Goal: Transaction & Acquisition: Subscribe to service/newsletter

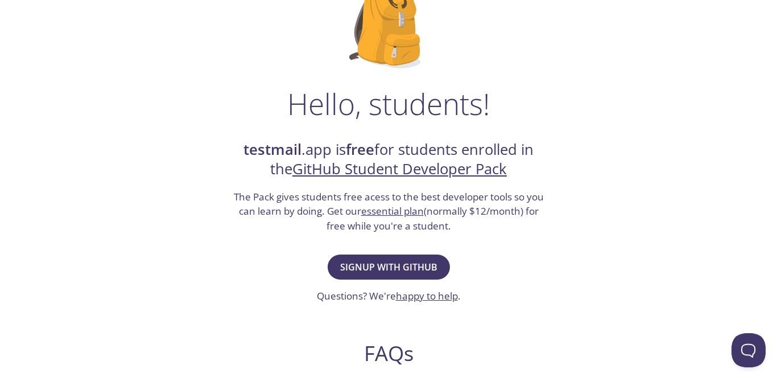
scroll to position [116, 0]
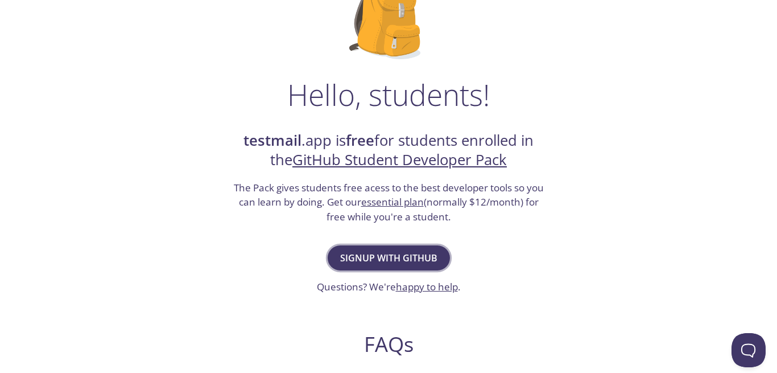
click at [358, 254] on span "Signup with GitHub" at bounding box center [388, 258] width 97 height 16
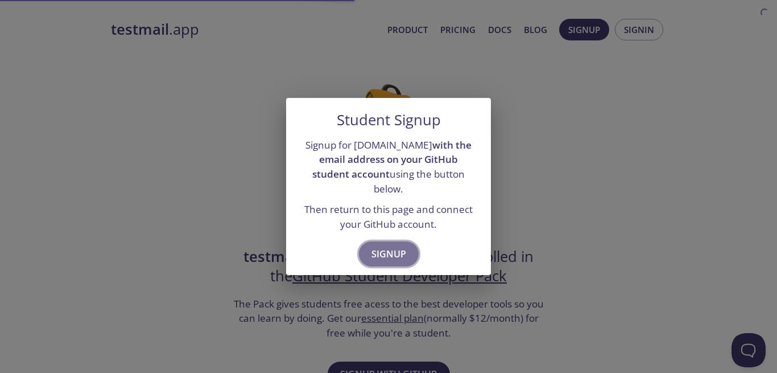
click at [375, 251] on span "Signup" at bounding box center [388, 254] width 35 height 16
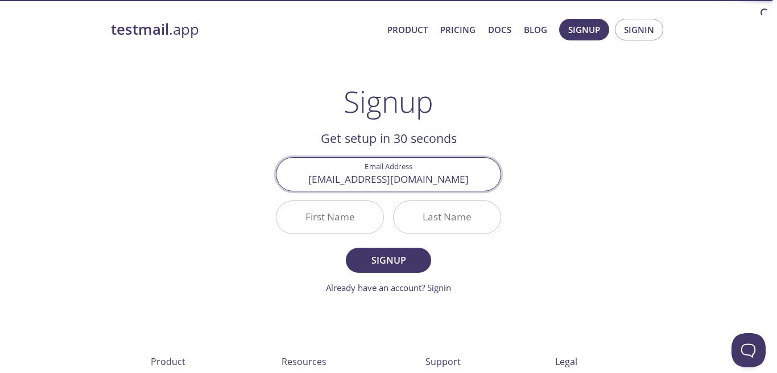
type input "costantinentui04@gmail.com"
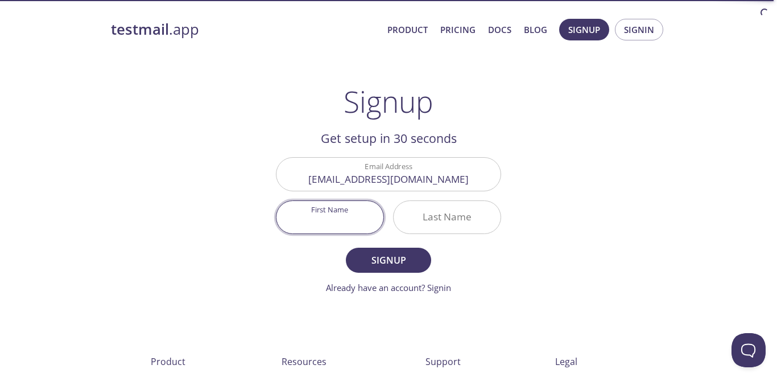
click at [356, 219] on input "First Name" at bounding box center [329, 217] width 107 height 32
type input "Costantine"
click at [415, 220] on input "Last Name" at bounding box center [447, 217] width 107 height 32
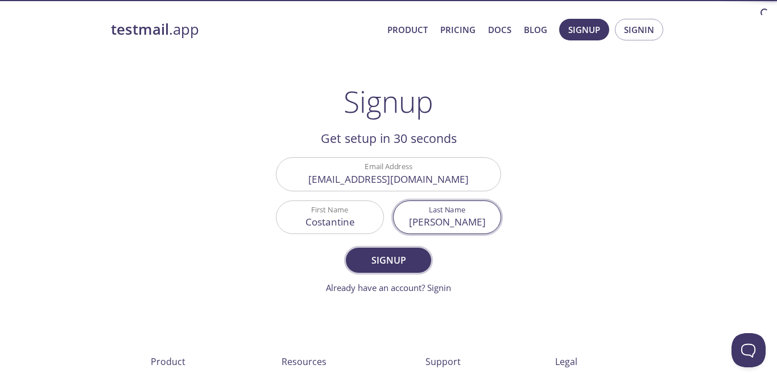
type input "[PERSON_NAME]"
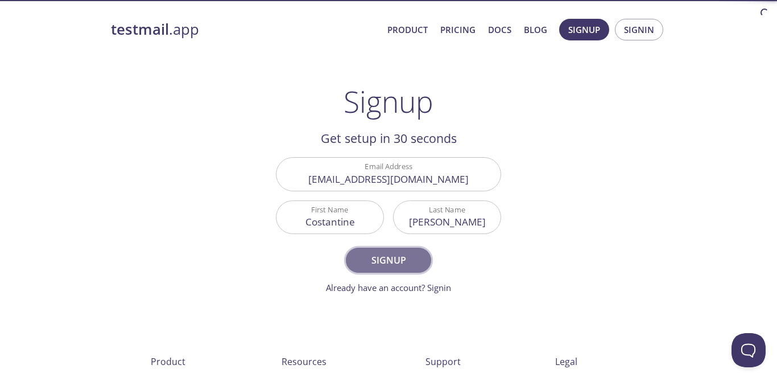
click at [385, 260] on span "Signup" at bounding box center [388, 260] width 60 height 16
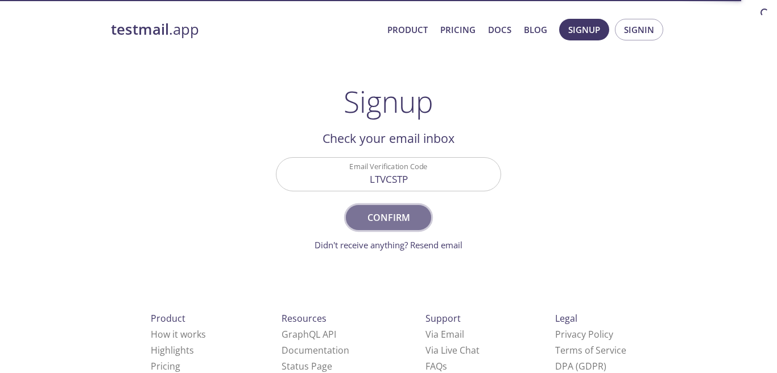
click at [381, 214] on span "Confirm" at bounding box center [388, 217] width 60 height 16
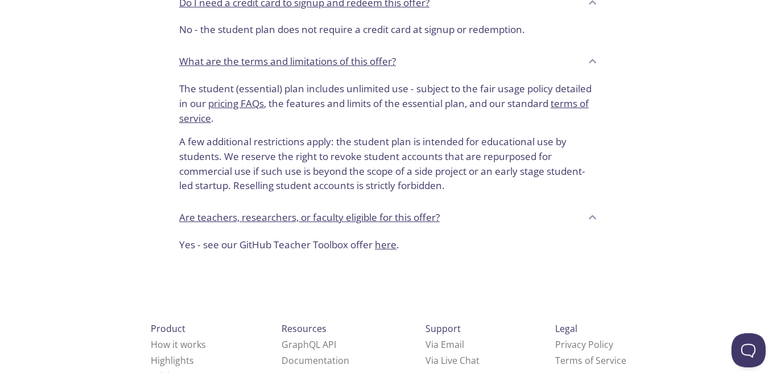
scroll to position [543, 0]
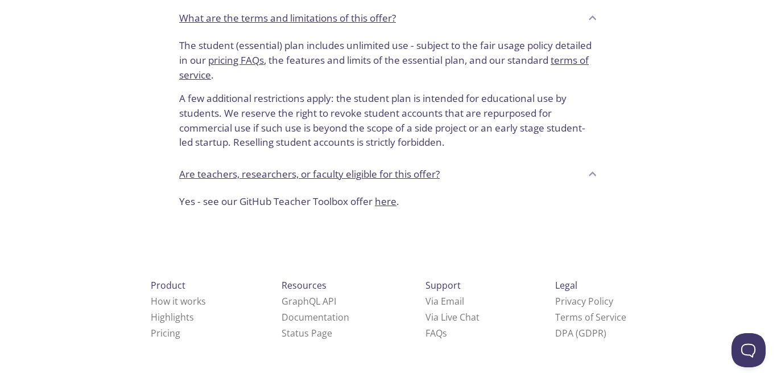
click at [401, 46] on p "The student (essential) plan includes unlimited use - subject to the fair usage…" at bounding box center [388, 60] width 419 height 44
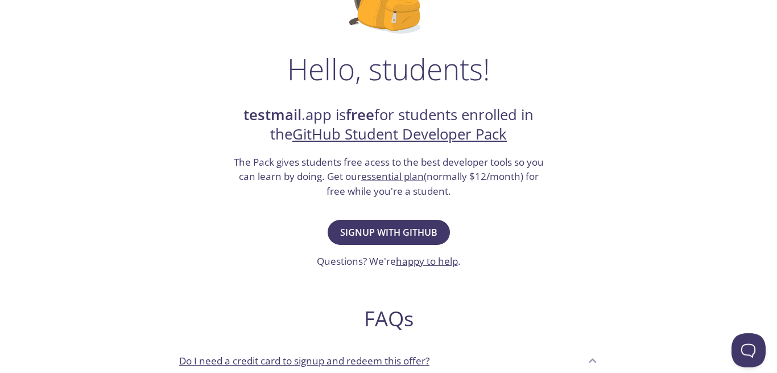
scroll to position [145, 0]
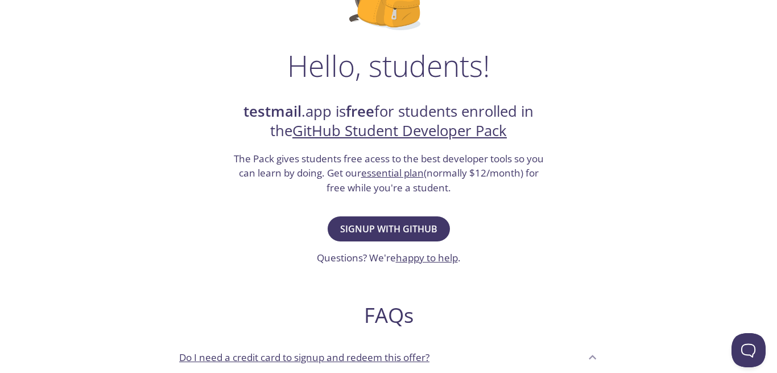
click at [401, 129] on link "GitHub Student Developer Pack" at bounding box center [399, 131] width 214 height 20
click at [402, 78] on h1 "Hello, students!" at bounding box center [388, 65] width 203 height 34
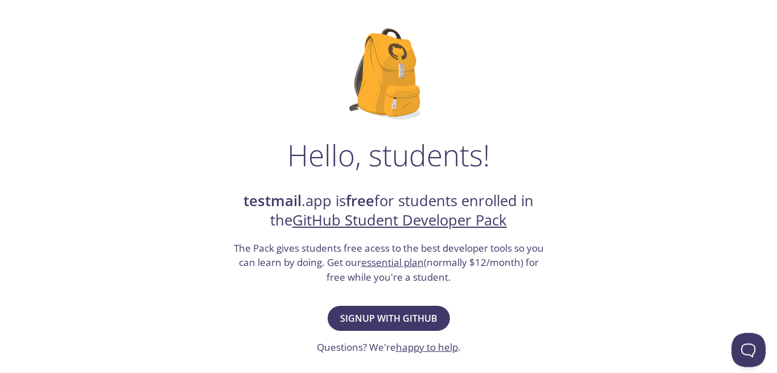
scroll to position [0, 0]
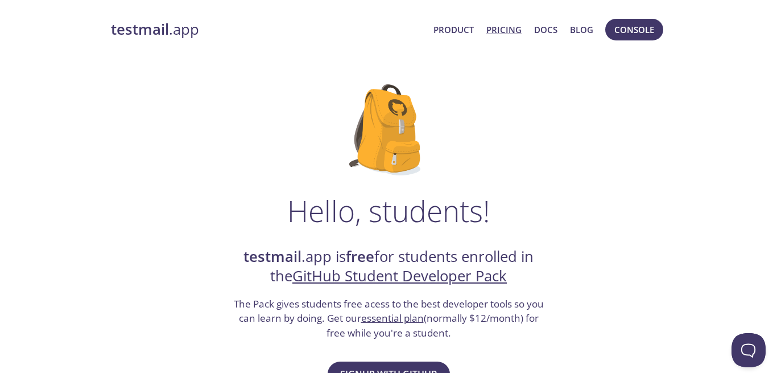
click at [511, 30] on link "Pricing" at bounding box center [503, 29] width 35 height 15
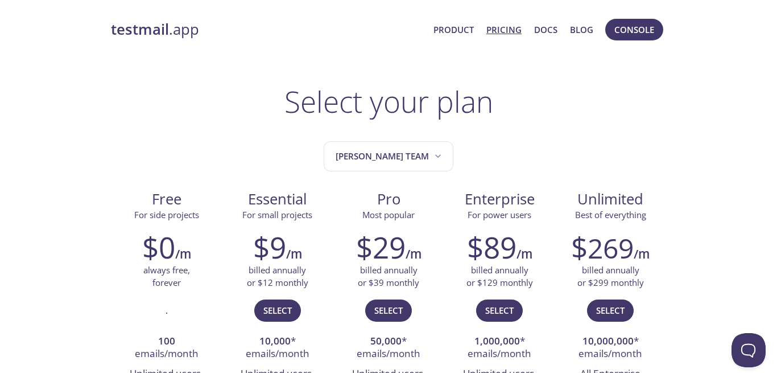
click at [462, 30] on link "Product" at bounding box center [453, 29] width 40 height 15
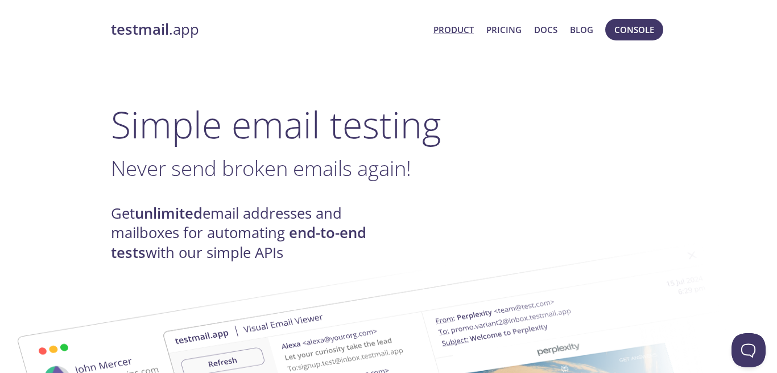
click at [275, 111] on h1 "Simple email testing" at bounding box center [388, 124] width 555 height 44
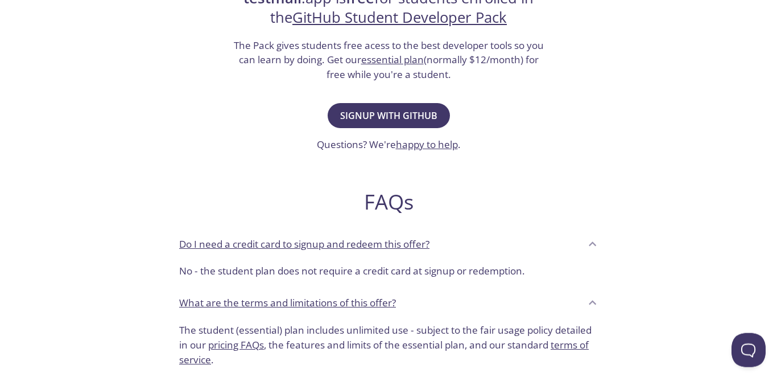
scroll to position [224, 0]
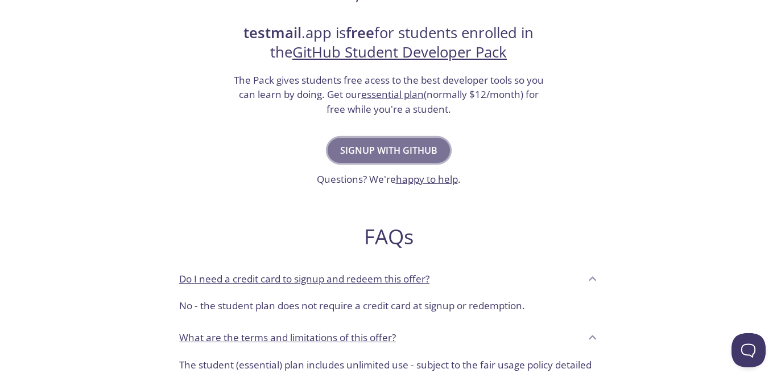
click at [363, 143] on span "Signup with GitHub" at bounding box center [388, 150] width 97 height 16
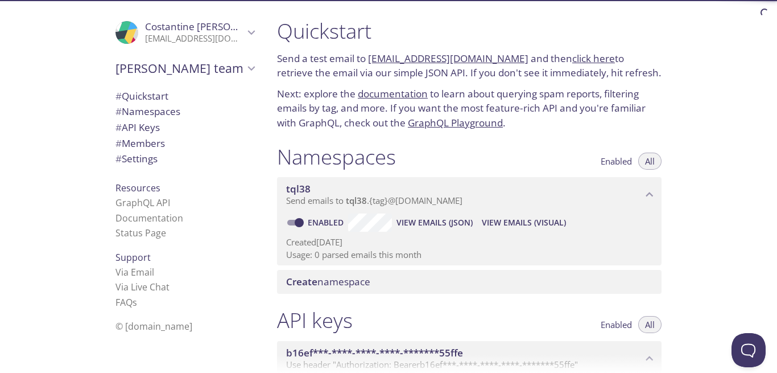
click at [328, 144] on h1 "Namespaces" at bounding box center [336, 157] width 119 height 26
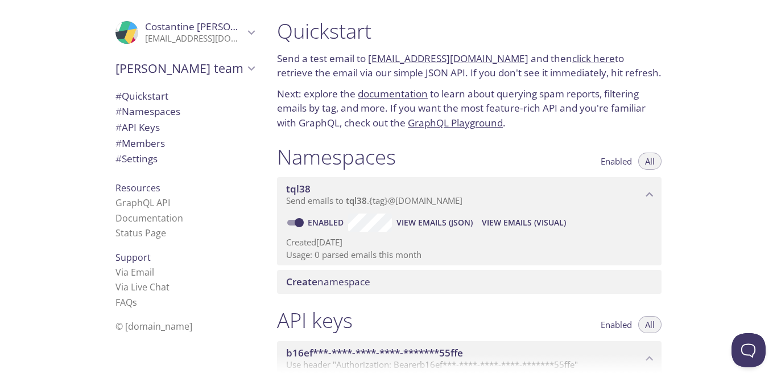
click at [437, 57] on link "[EMAIL_ADDRESS][DOMAIN_NAME]" at bounding box center [448, 58] width 160 height 13
